Goal: Navigation & Orientation: Find specific page/section

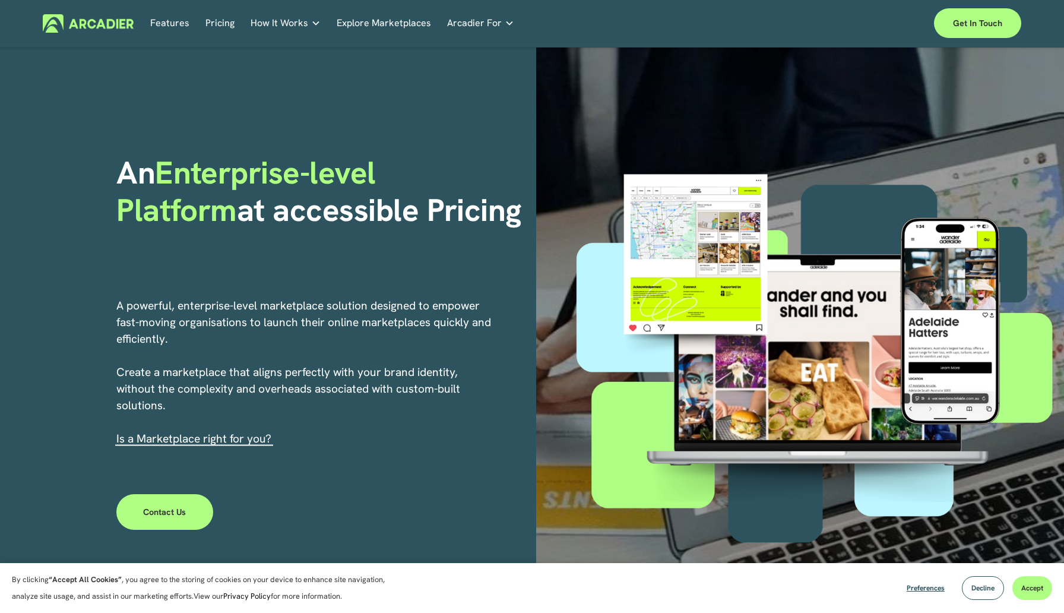
click at [140, 498] on link "Contact Us" at bounding box center [164, 512] width 97 height 36
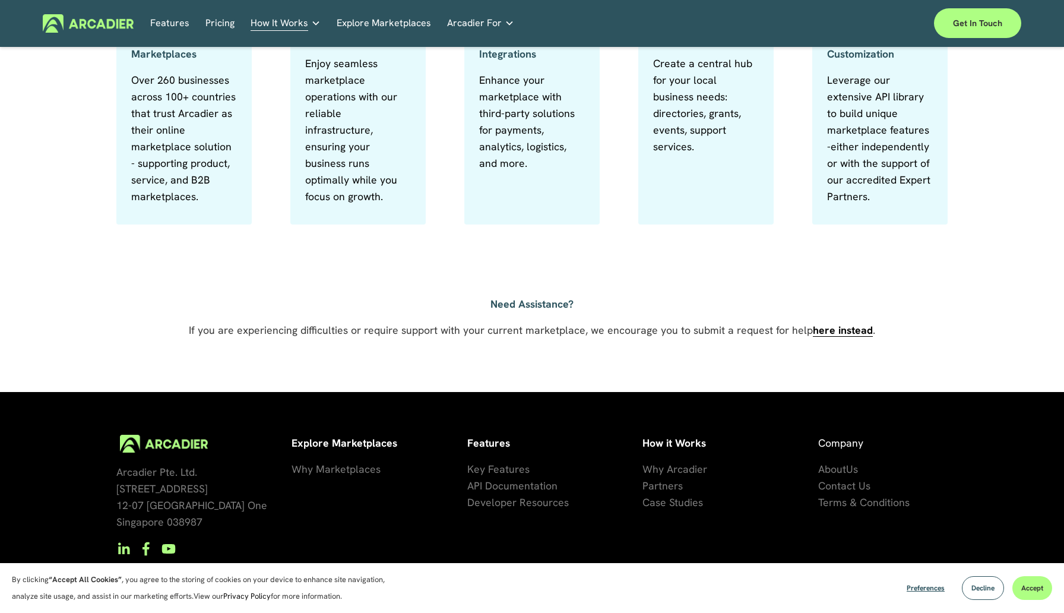
scroll to position [734, 0]
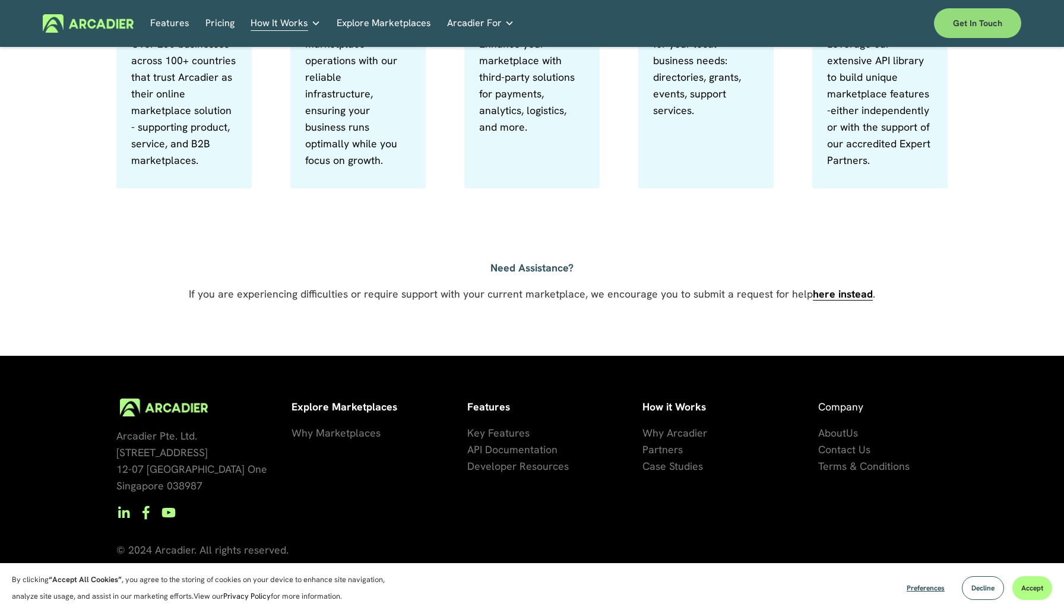
click at [994, 14] on link "Get in touch" at bounding box center [977, 23] width 87 height 30
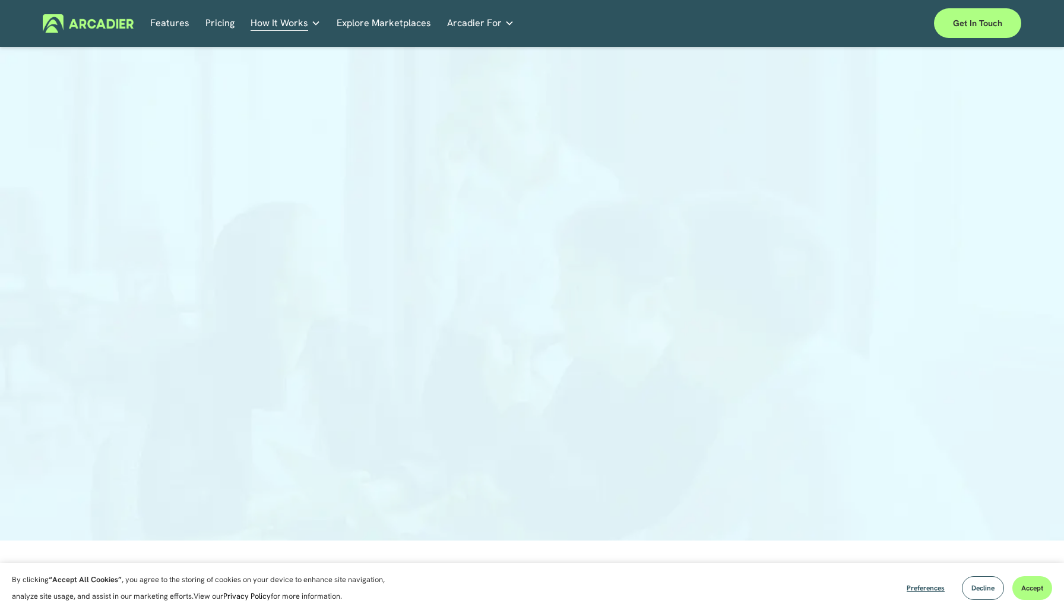
click at [116, 22] on img at bounding box center [88, 23] width 91 height 18
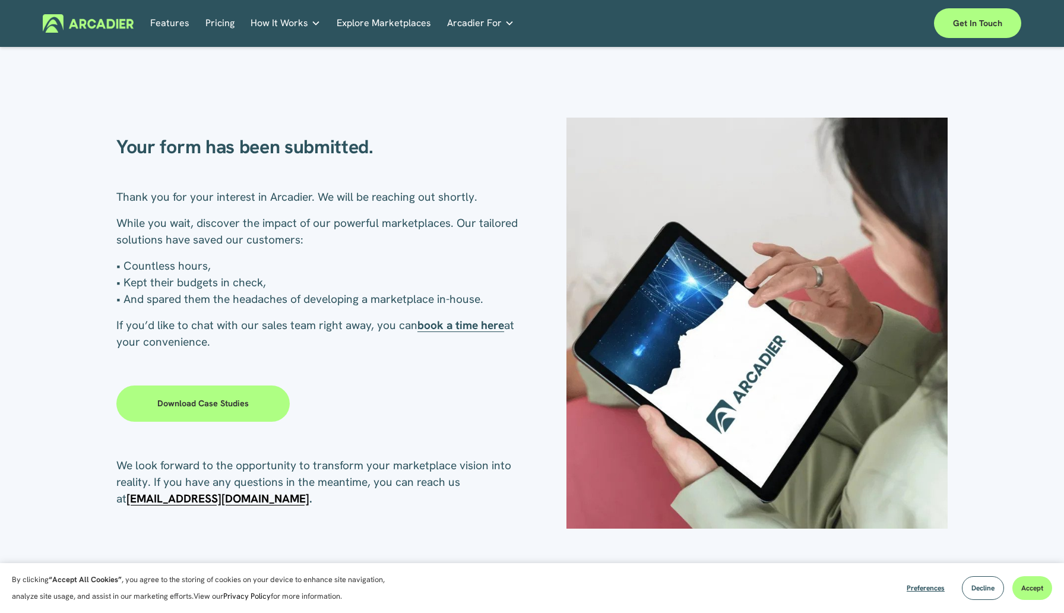
click at [150, 27] on link "Features" at bounding box center [169, 23] width 39 height 18
